Goal: Check status: Check status

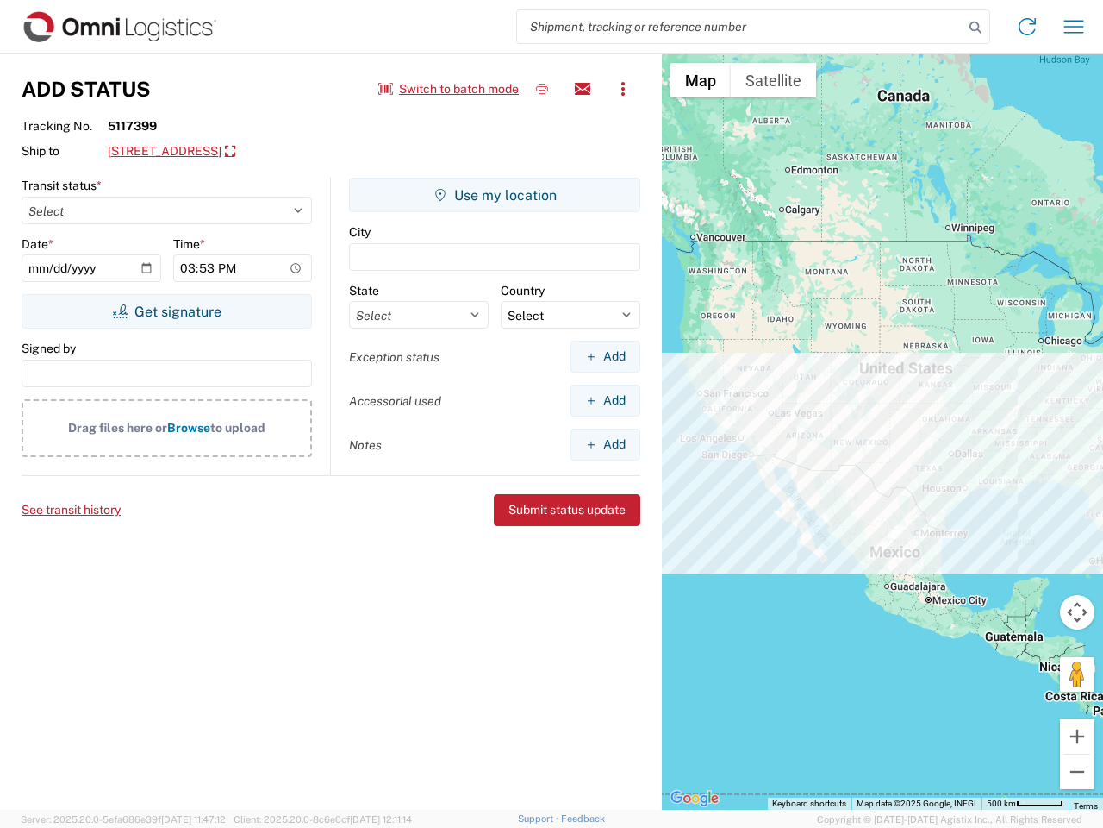
click at [740, 27] on input "search" at bounding box center [740, 26] width 447 height 33
click at [976, 28] on icon at bounding box center [976, 28] width 24 height 24
click at [1028, 27] on icon at bounding box center [1028, 27] width 28 height 28
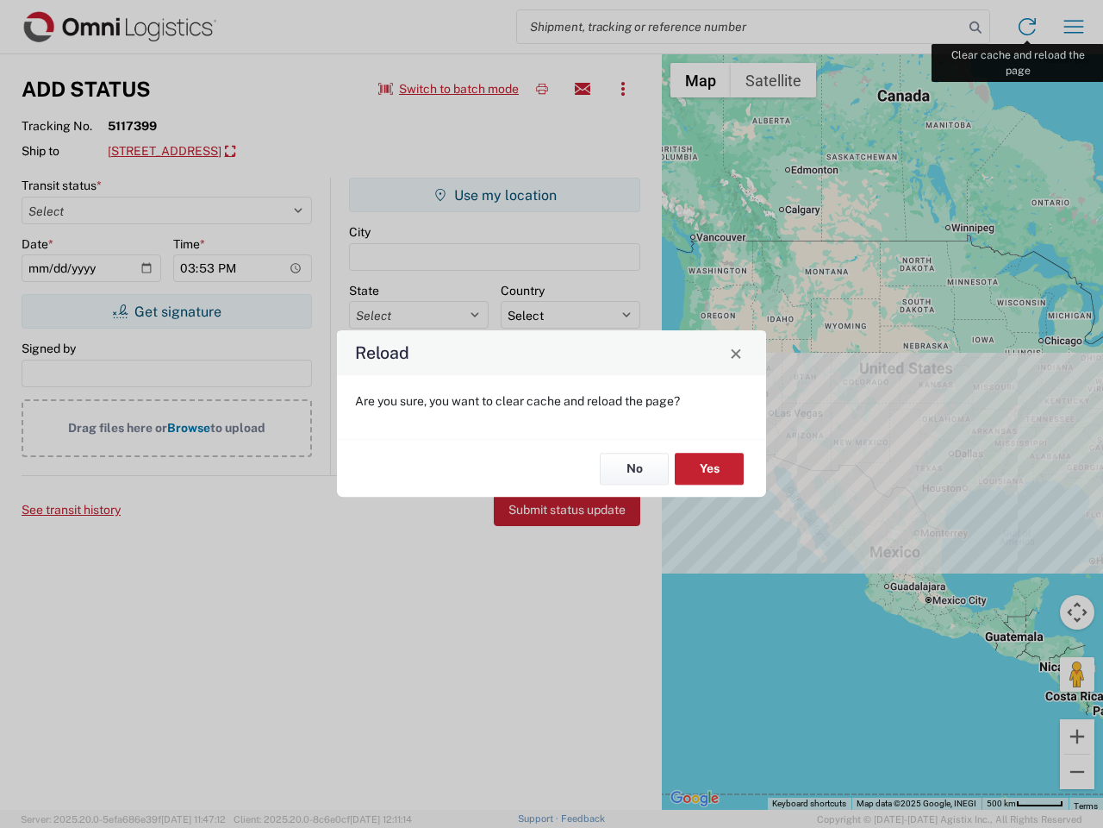
click at [1074, 27] on div "Reload Are you sure, you want to clear cache and reload the page? No Yes" at bounding box center [551, 414] width 1103 height 828
click at [449, 89] on div "Reload Are you sure, you want to clear cache and reload the page? No Yes" at bounding box center [551, 414] width 1103 height 828
click at [542, 89] on div "Reload Are you sure, you want to clear cache and reload the page? No Yes" at bounding box center [551, 414] width 1103 height 828
click at [583, 89] on div "Reload Are you sure, you want to clear cache and reload the page? No Yes" at bounding box center [551, 414] width 1103 height 828
click at [623, 89] on div "Reload Are you sure, you want to clear cache and reload the page? No Yes" at bounding box center [551, 414] width 1103 height 828
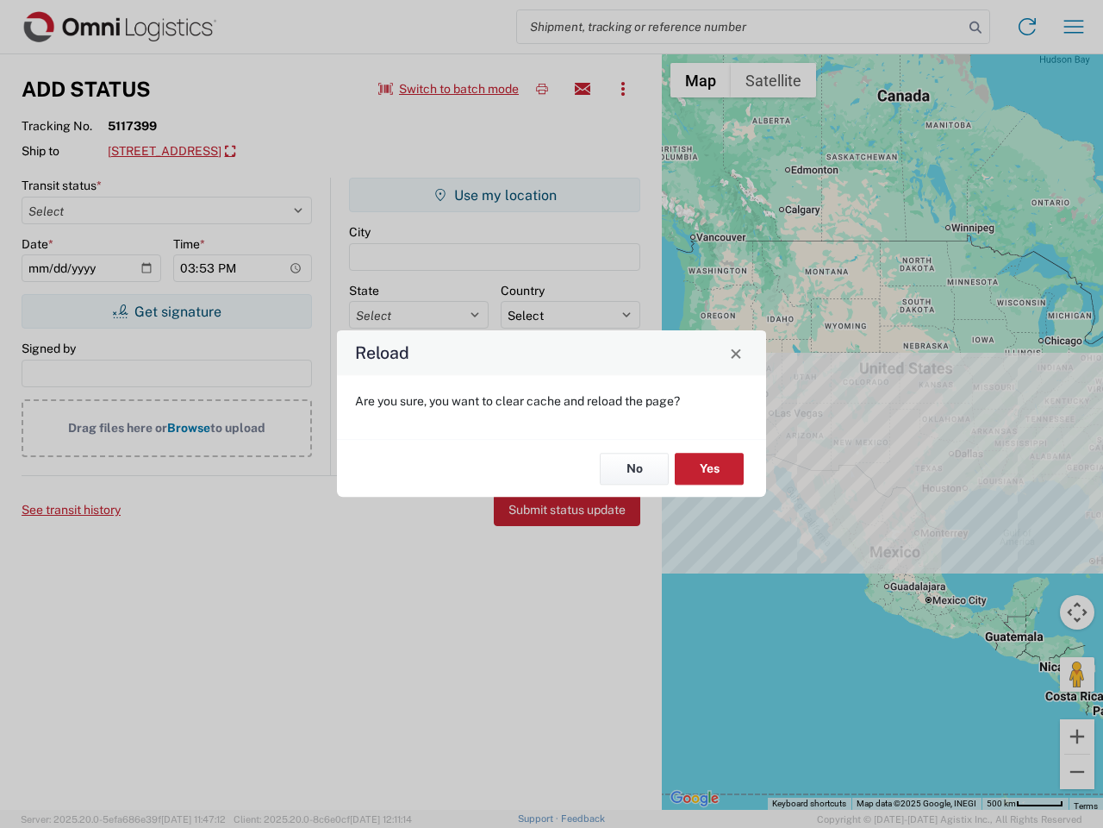
click at [247, 152] on div "Reload Are you sure, you want to clear cache and reload the page? No Yes" at bounding box center [551, 414] width 1103 height 828
click at [166, 311] on div "Reload Are you sure, you want to clear cache and reload the page? No Yes" at bounding box center [551, 414] width 1103 height 828
